Goal: Task Accomplishment & Management: Manage account settings

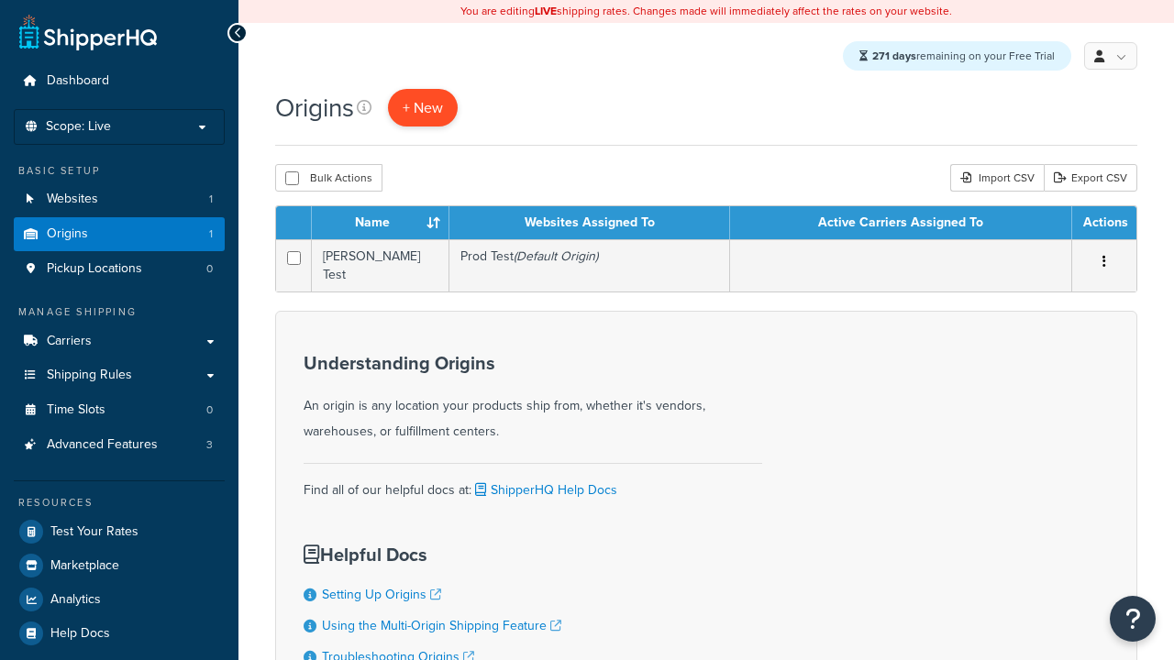
click at [424, 108] on span "+ New" at bounding box center [423, 107] width 40 height 21
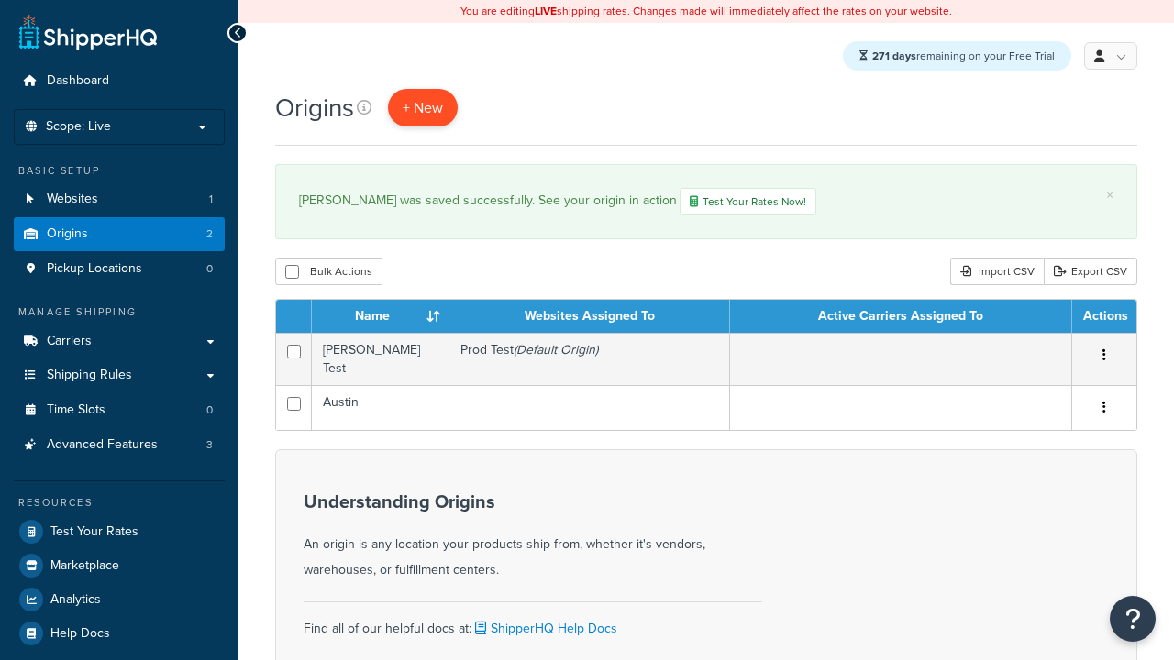
click at [424, 108] on span "+ New" at bounding box center [423, 107] width 40 height 21
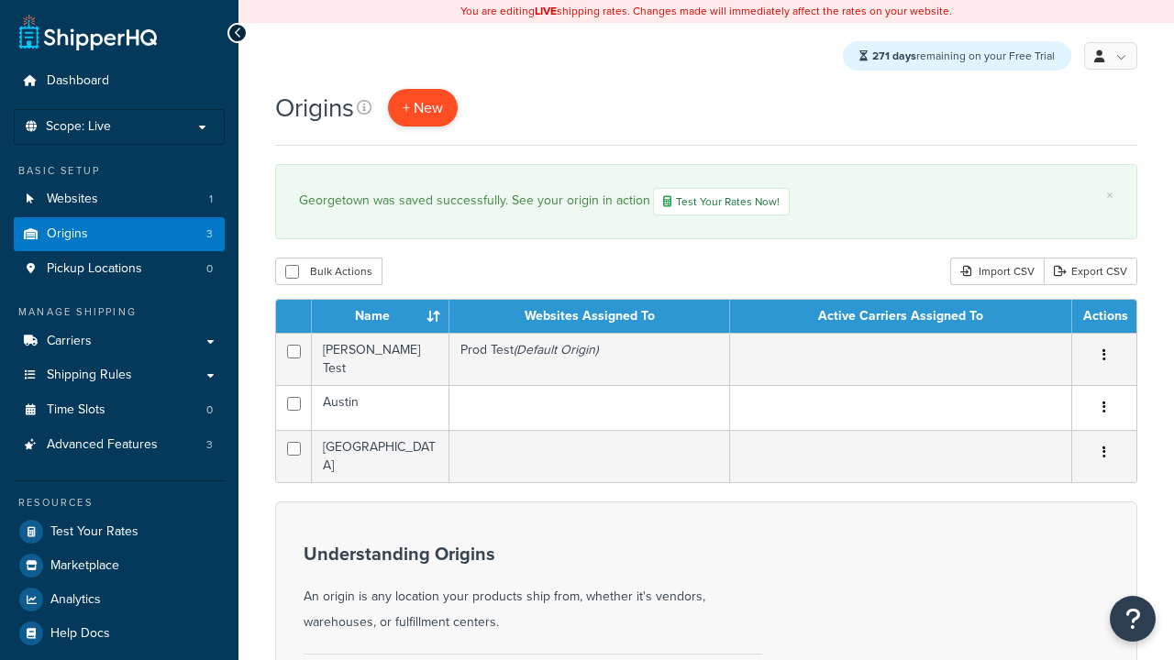
click at [424, 108] on span "+ New" at bounding box center [423, 107] width 40 height 21
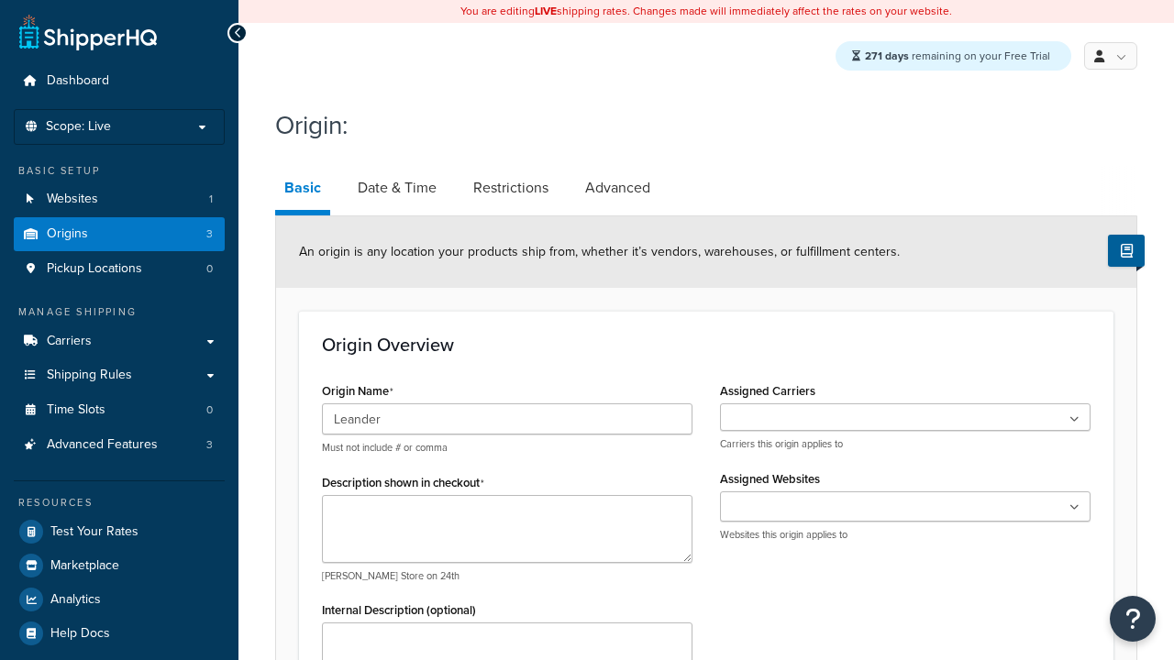
type input "Leander"
type textarea "Leander"
type input "Test Street"
type input "Austin"
select select "43"
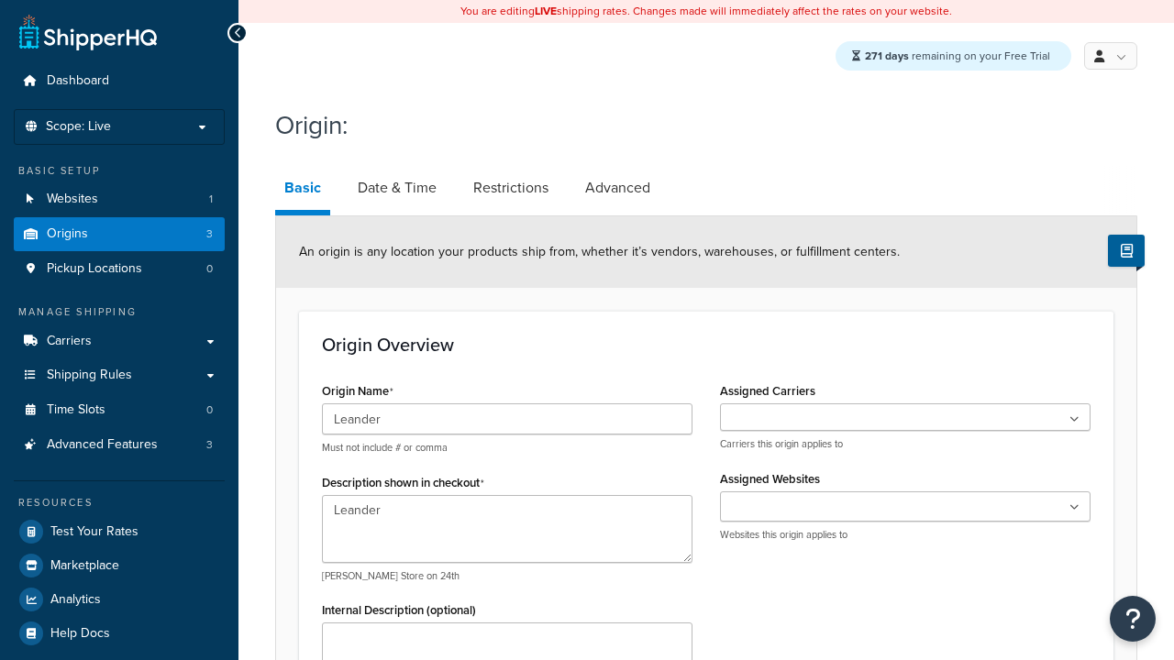
type input "Austin"
type input "78664"
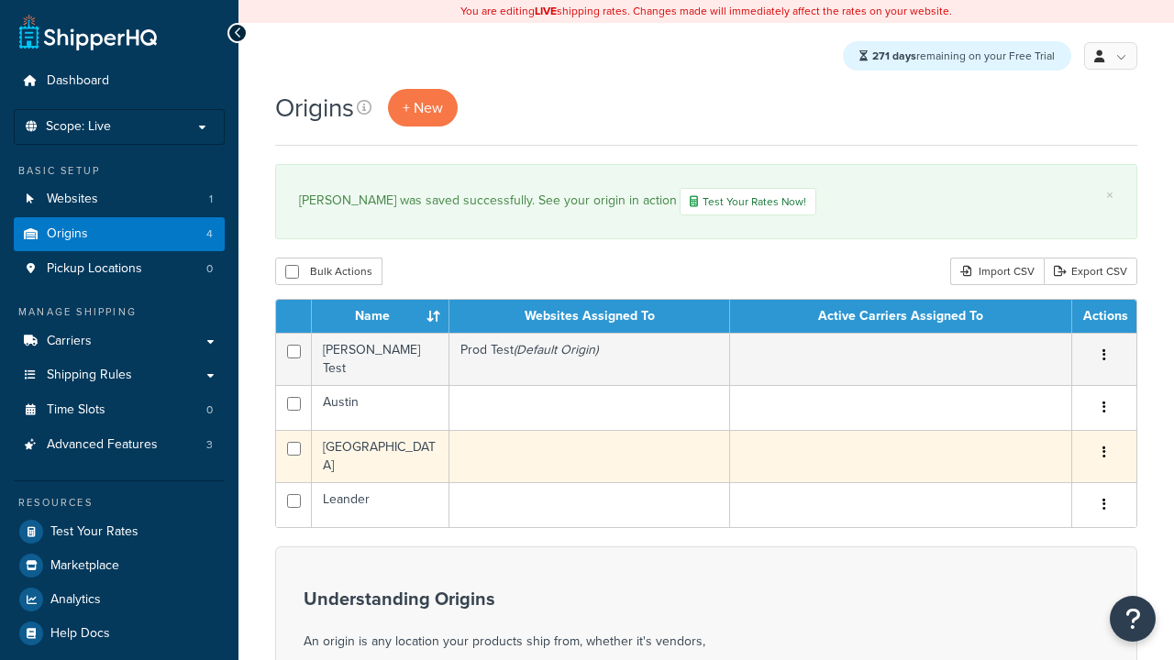
click at [1103, 448] on icon "button" at bounding box center [1104, 452] width 4 height 13
click at [0, 0] on link "Edit" at bounding box center [0, 0] width 0 height 0
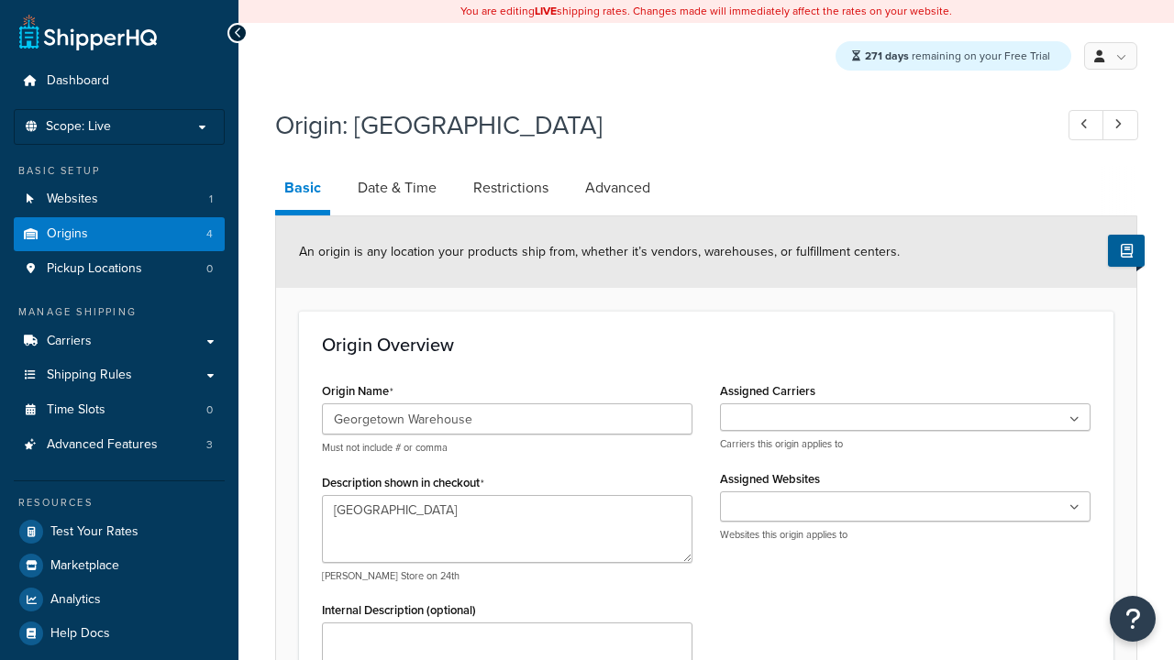
select select "43"
type input "Georgetown Warehouse"
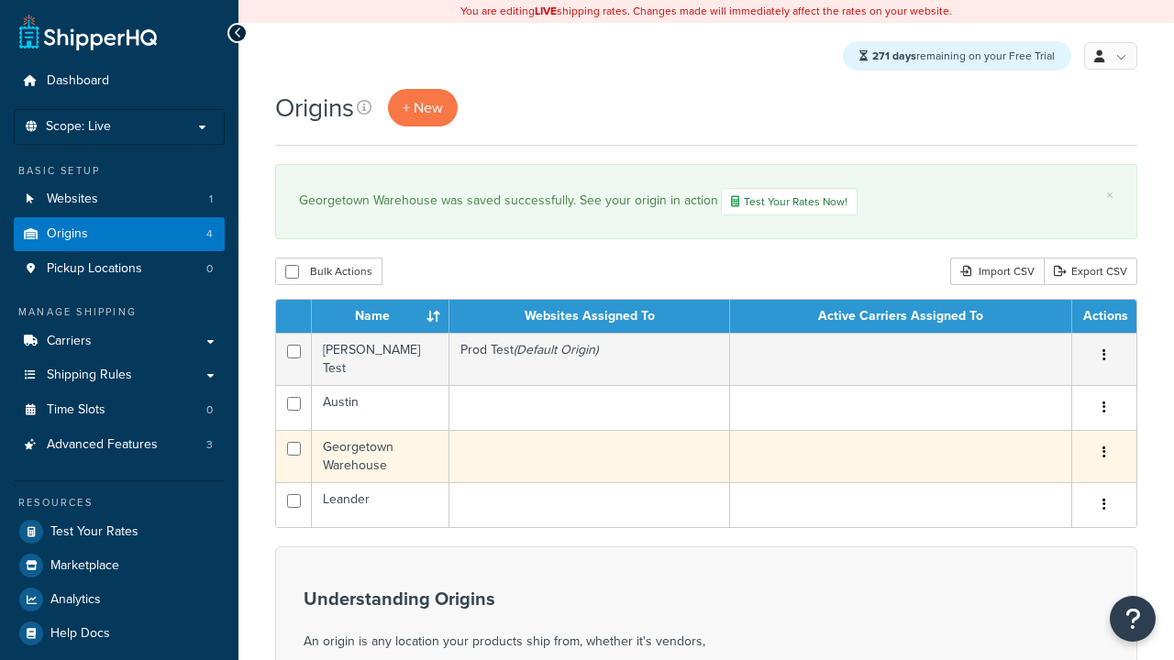
click at [1103, 448] on icon "button" at bounding box center [1104, 452] width 4 height 13
click at [0, 0] on link "Delete" at bounding box center [0, 0] width 0 height 0
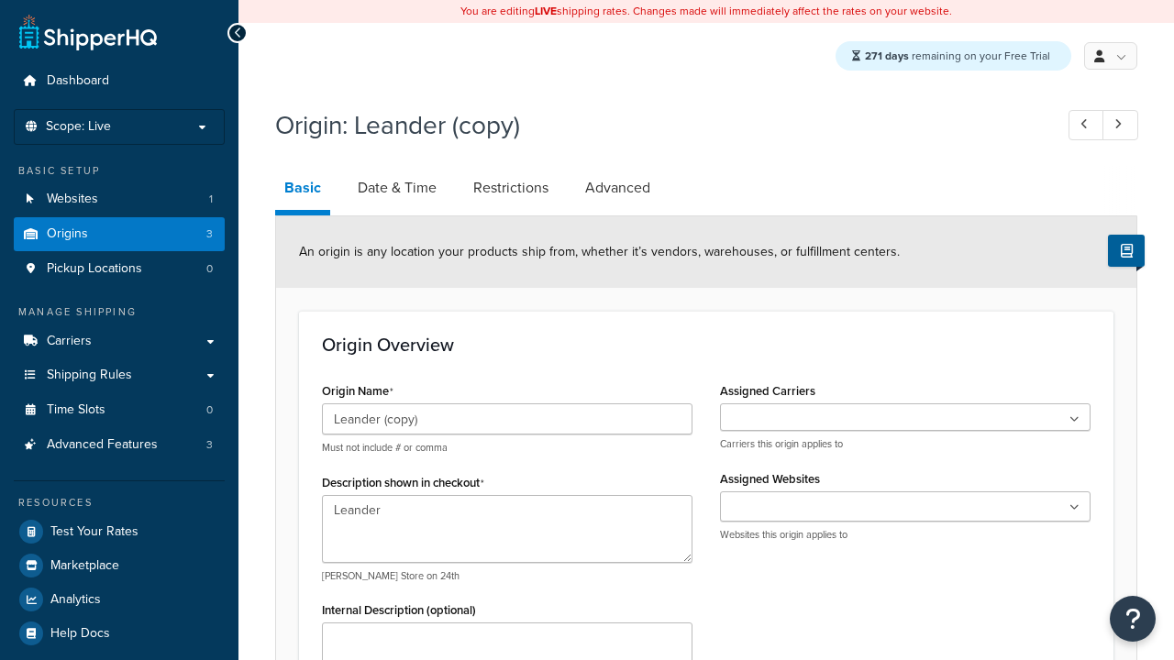
select select "43"
